Goal: Share content: Share content

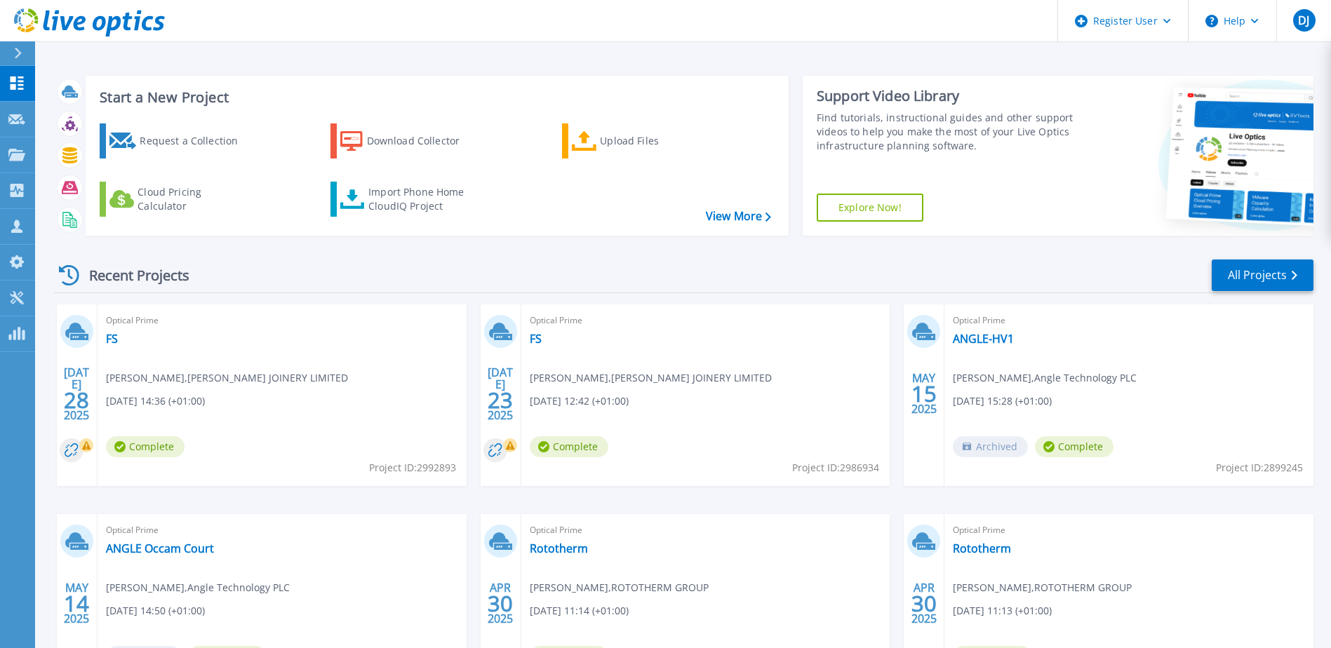
click at [322, 385] on div "Optical Prime FS Daniel Wagg , WINSTON JOINERY LIMITED 07/28/2025, 14:36 (+01:0…" at bounding box center [282, 396] width 369 height 182
click at [156, 385] on span "Daniel Wagg , WINSTON JOINERY LIMITED" at bounding box center [227, 378] width 242 height 15
drag, startPoint x: 156, startPoint y: 385, endPoint x: 241, endPoint y: 399, distance: 86.1
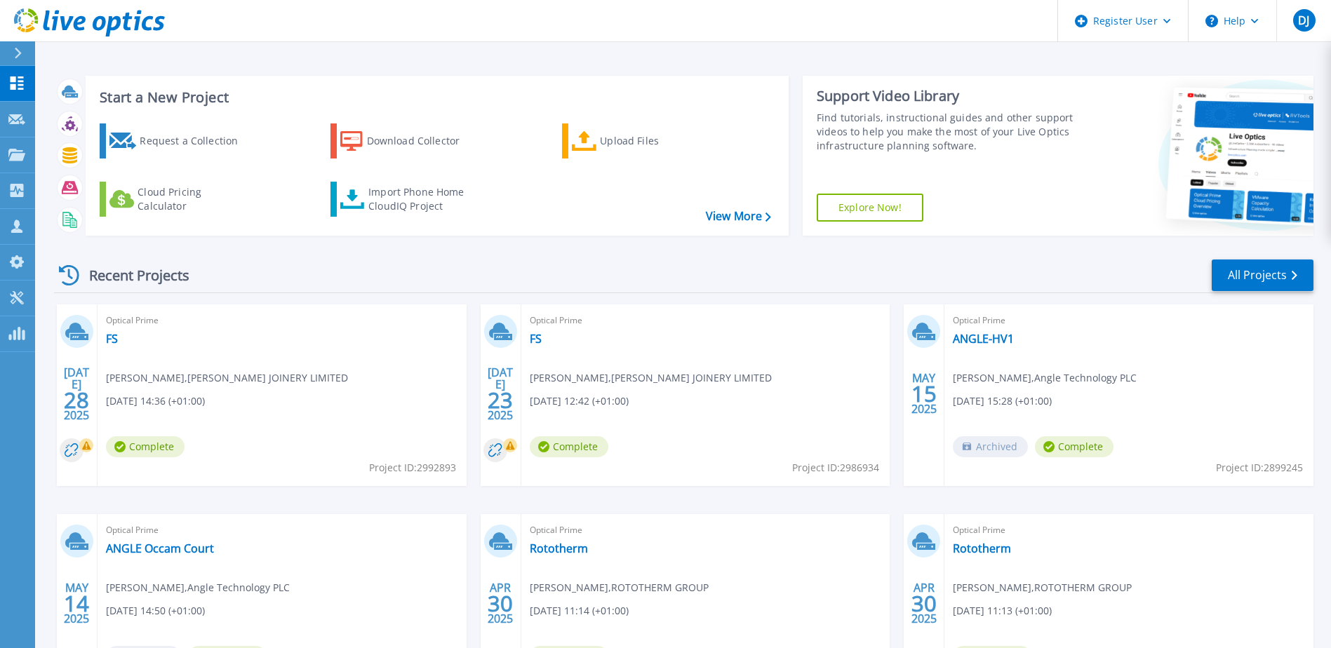
click at [241, 399] on div "Optical Prime FS Daniel Wagg , WINSTON JOINERY LIMITED 07/28/2025, 14:36 (+01:0…" at bounding box center [282, 396] width 369 height 182
click at [114, 337] on link "FS" at bounding box center [112, 339] width 12 height 14
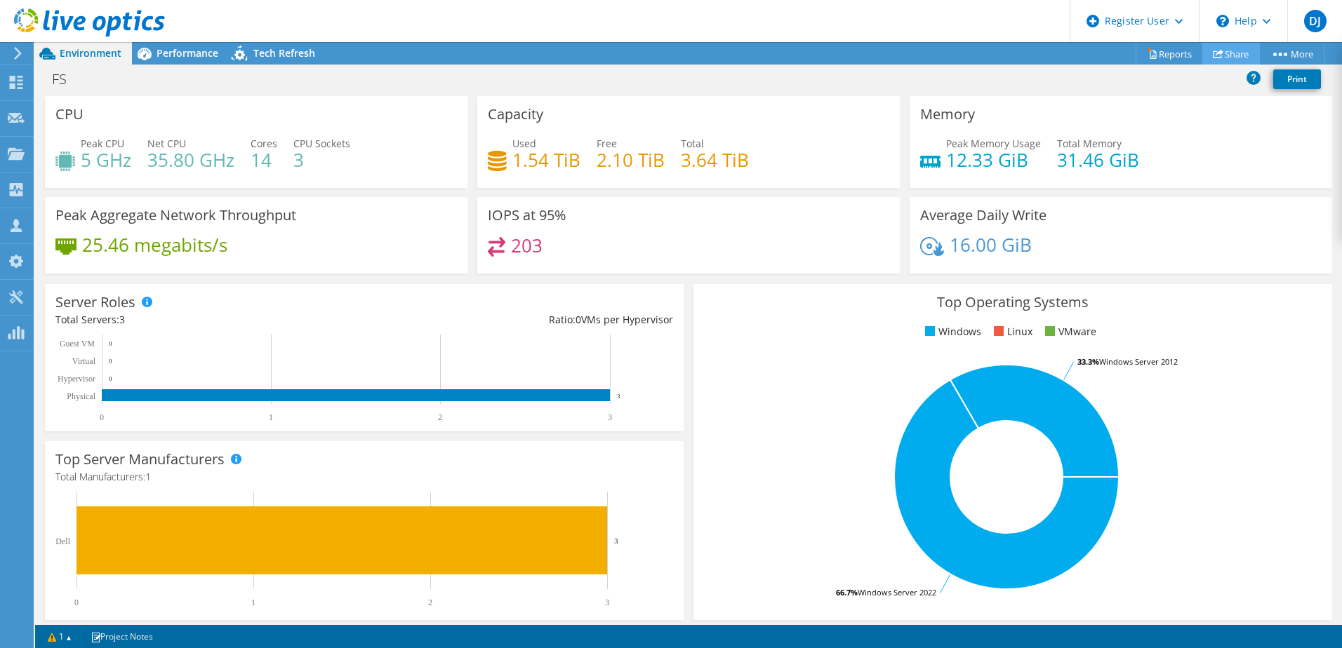
click at [1220, 48] on link "Share" at bounding box center [1231, 54] width 58 height 22
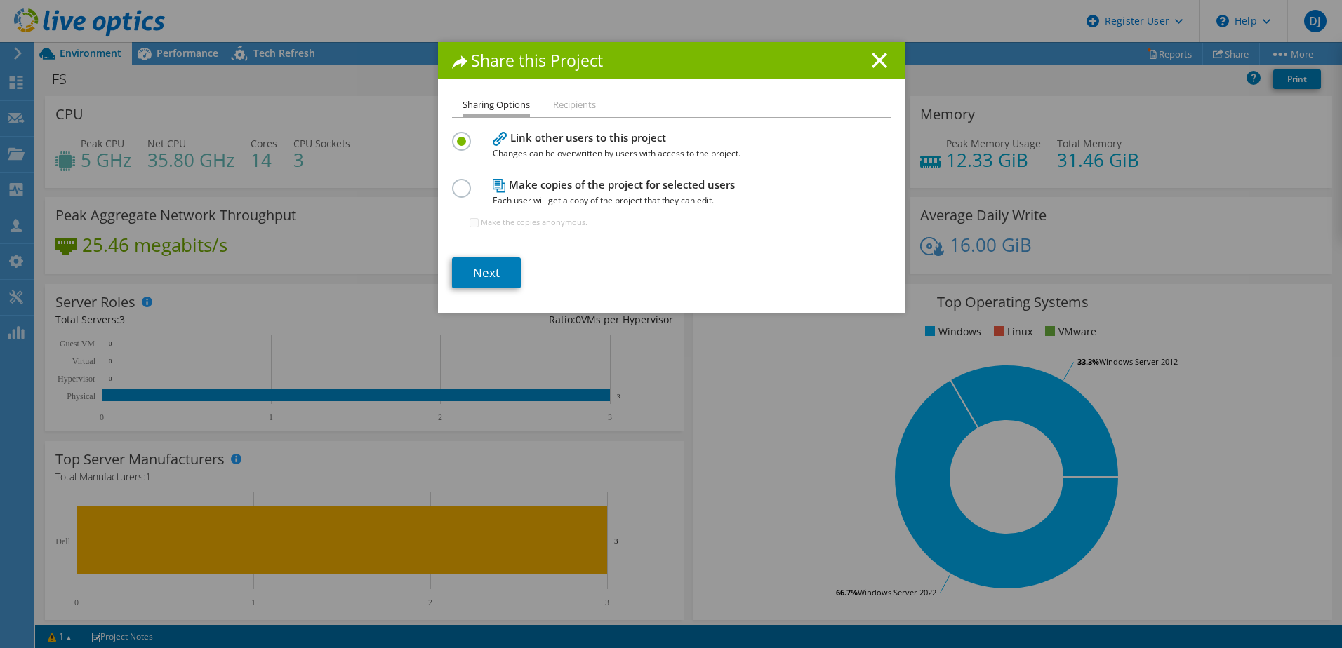
click at [580, 103] on li "Recipients" at bounding box center [574, 106] width 43 height 18
click at [574, 105] on li "Recipients" at bounding box center [574, 106] width 43 height 18
click at [562, 100] on li "Recipients" at bounding box center [574, 106] width 43 height 18
click at [488, 279] on link "Next" at bounding box center [486, 273] width 69 height 31
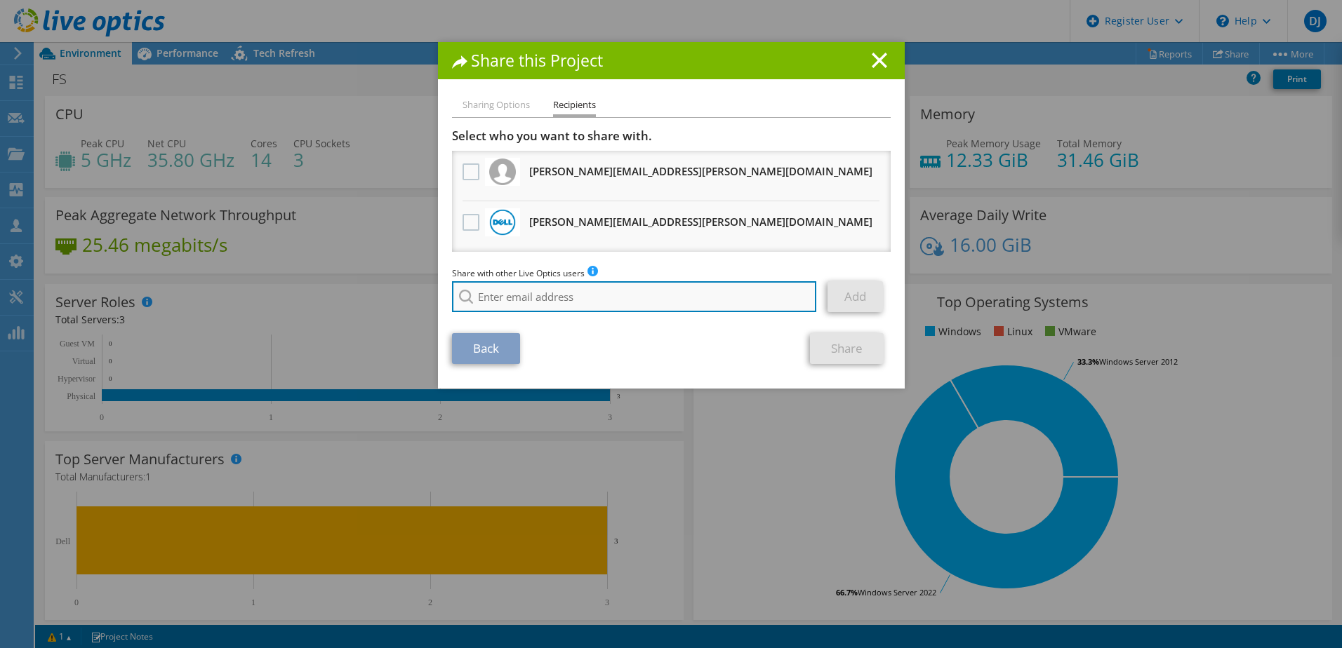
click at [540, 298] on input "search" at bounding box center [634, 296] width 365 height 31
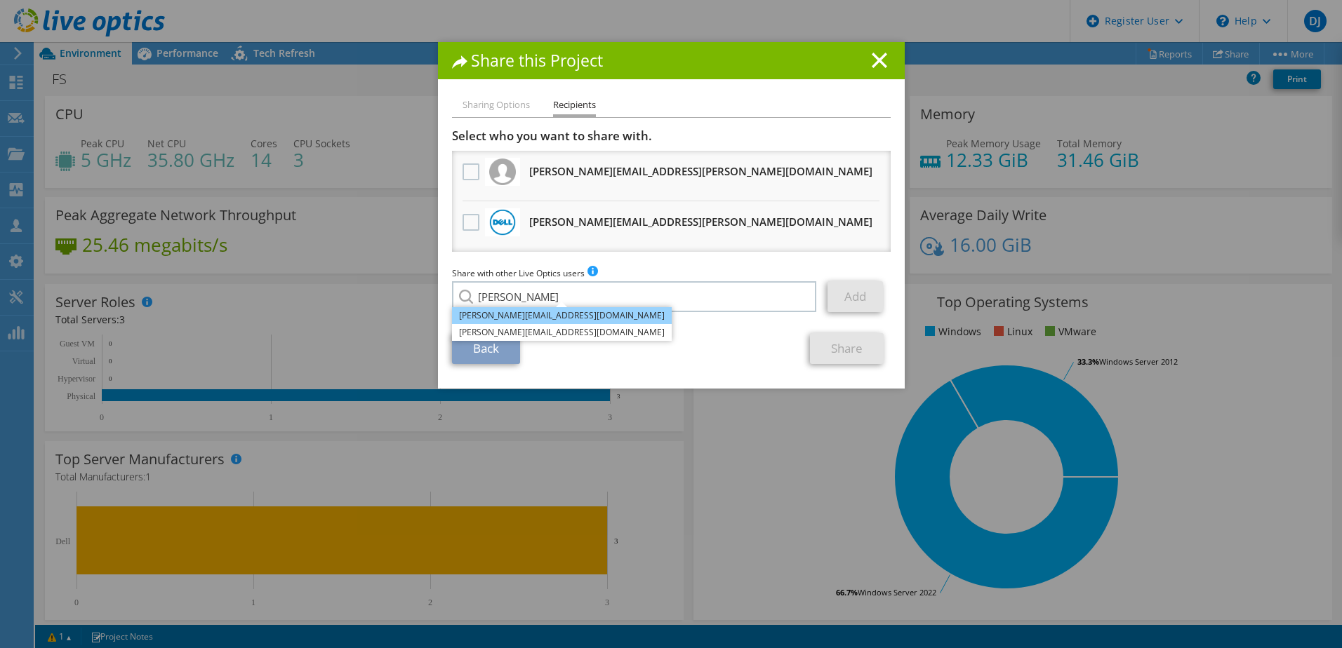
click at [512, 313] on li "[PERSON_NAME][EMAIL_ADDRESS][DOMAIN_NAME]" at bounding box center [562, 315] width 220 height 17
type input "[PERSON_NAME][EMAIL_ADDRESS][DOMAIN_NAME]"
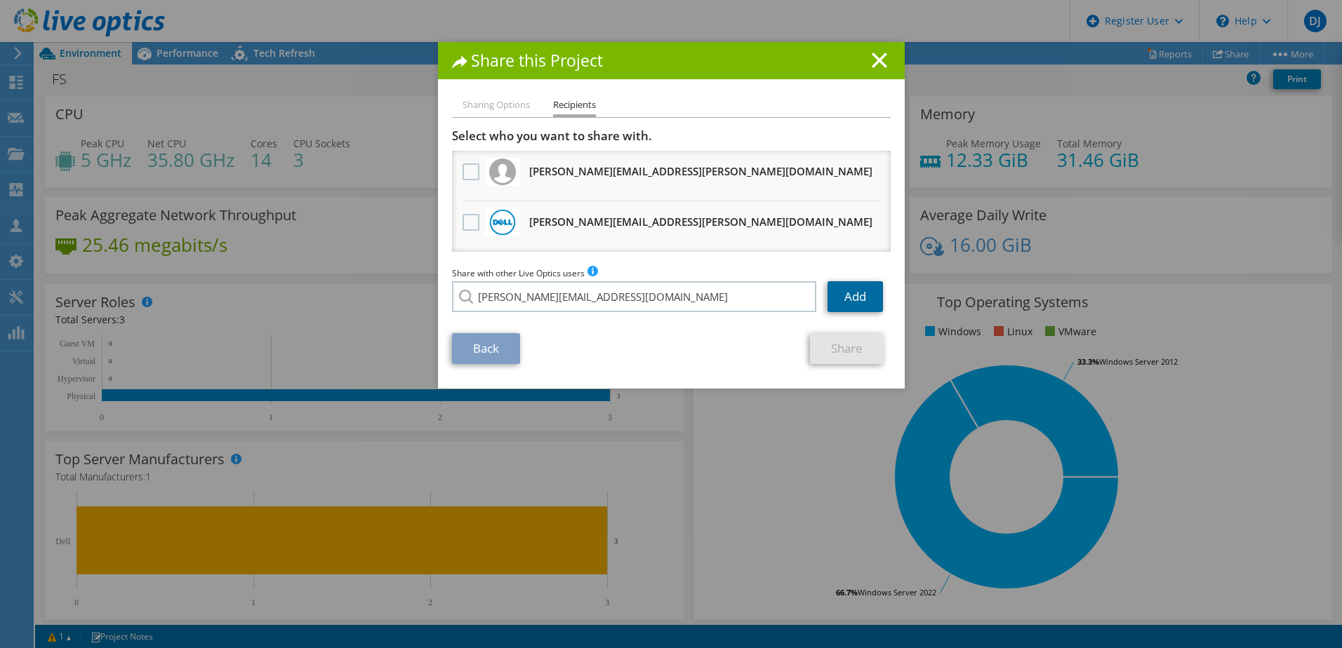
click at [853, 293] on link "Add" at bounding box center [854, 296] width 55 height 31
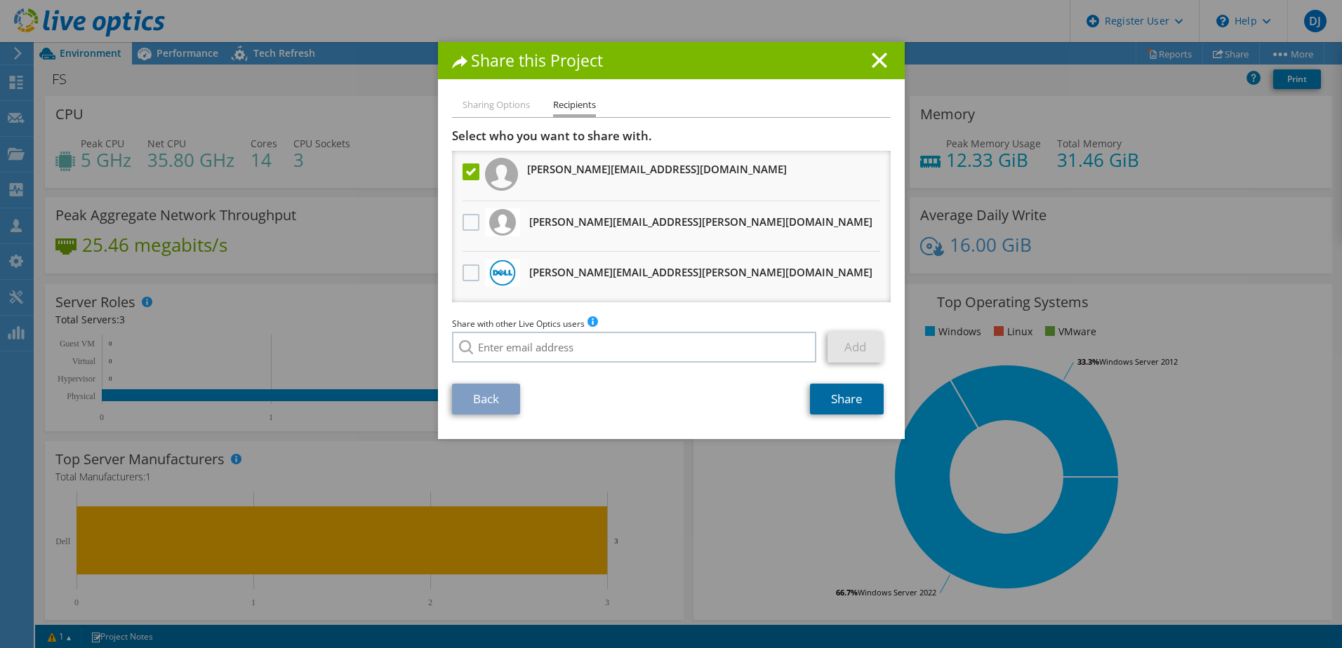
click at [839, 404] on link "Share" at bounding box center [847, 399] width 74 height 31
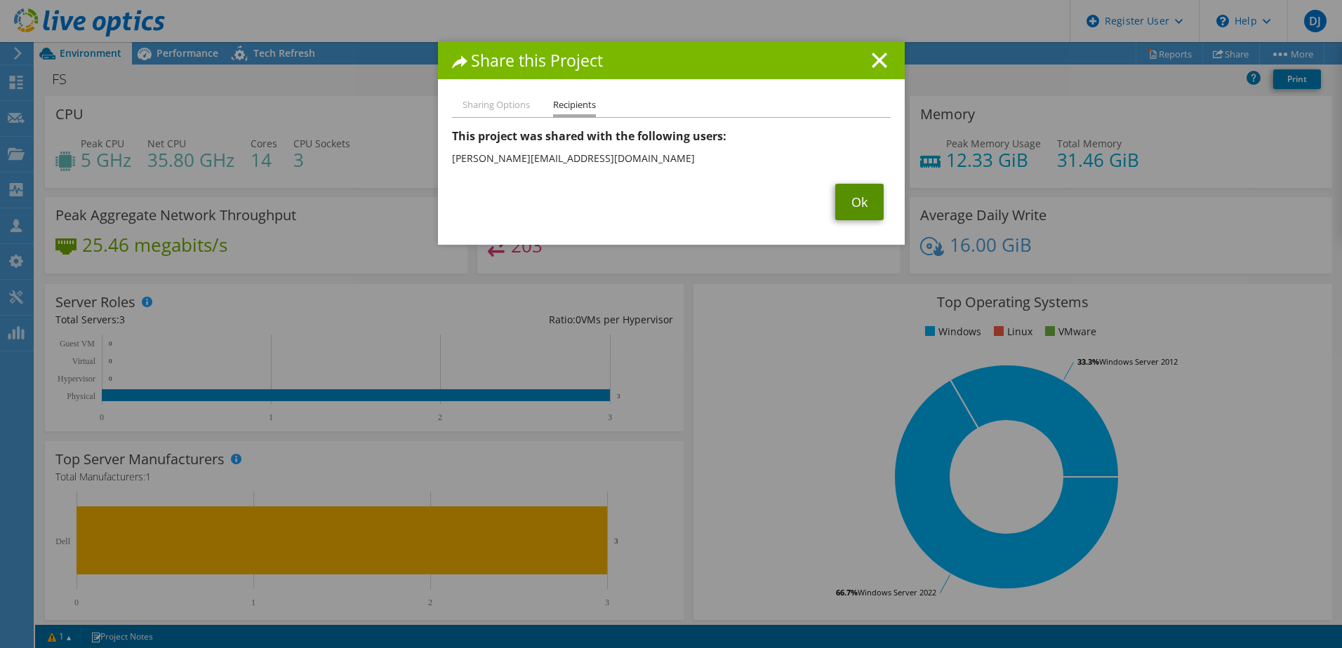
click at [865, 204] on link "Ok" at bounding box center [859, 202] width 48 height 36
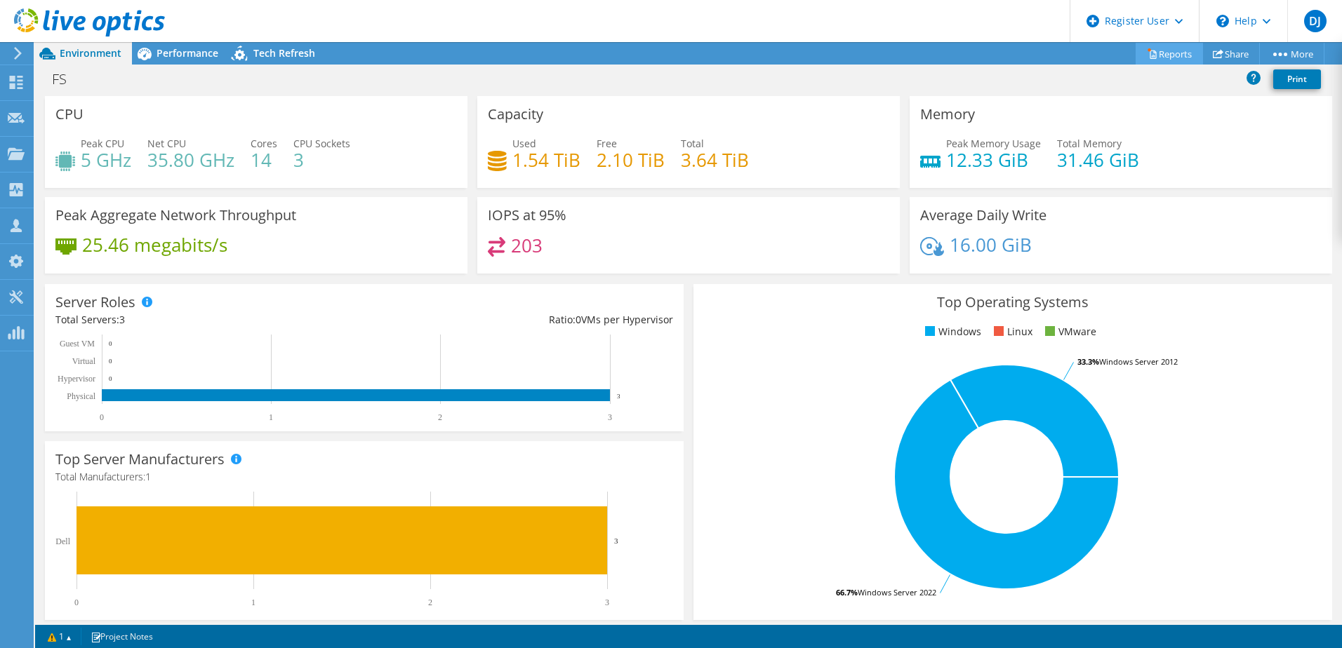
click at [1172, 49] on link "Reports" at bounding box center [1168, 54] width 67 height 22
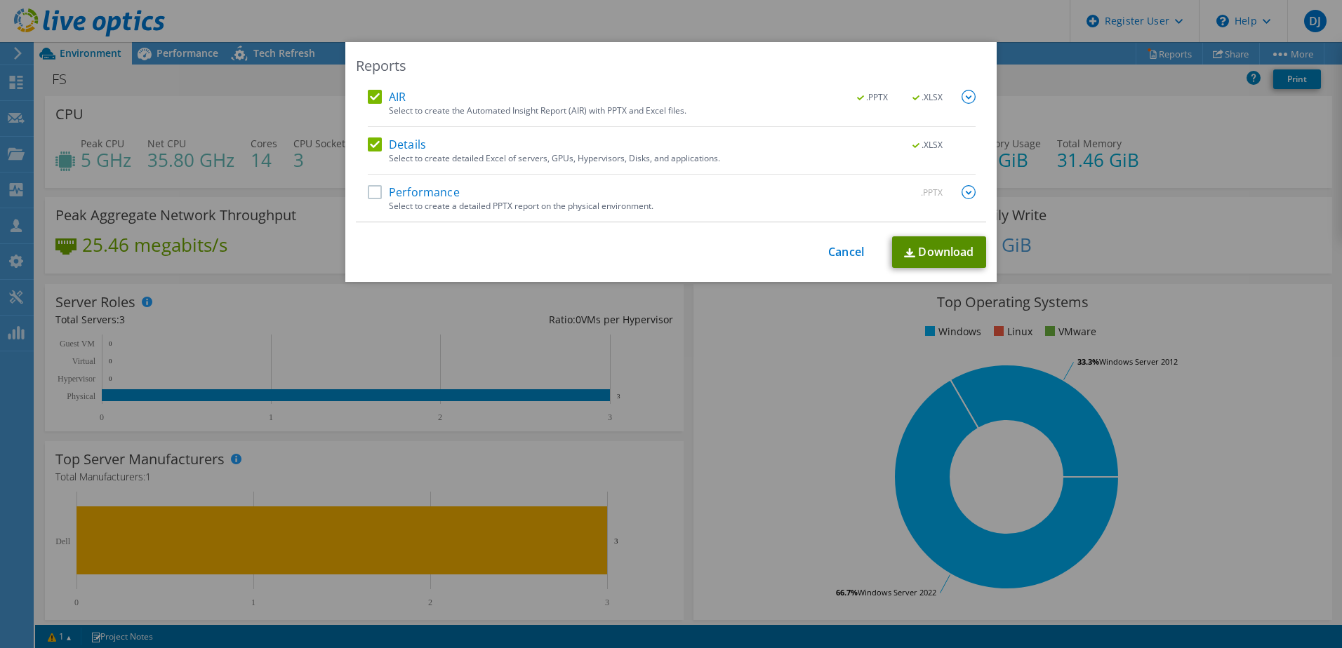
click at [913, 247] on link "Download" at bounding box center [939, 252] width 94 height 32
drag, startPoint x: 826, startPoint y: 260, endPoint x: 845, endPoint y: 249, distance: 21.7
click at [826, 259] on div "This process may take a while, please wait... Cancel Download" at bounding box center [671, 252] width 630 height 32
click at [845, 249] on link "Cancel" at bounding box center [846, 252] width 36 height 13
